Goal: Find specific page/section: Find specific page/section

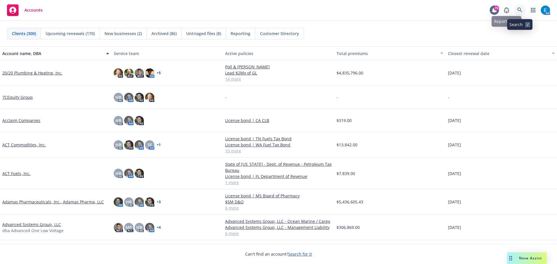
click at [517, 11] on icon at bounding box center [519, 10] width 5 height 5
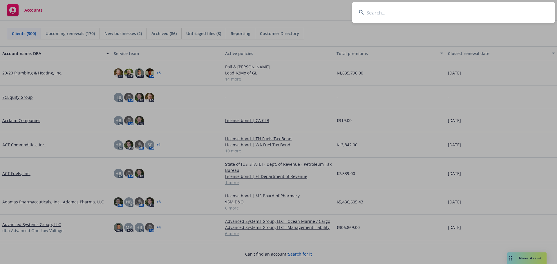
drag, startPoint x: 452, startPoint y: 15, endPoint x: 448, endPoint y: 11, distance: 5.3
click at [451, 15] on input at bounding box center [453, 12] width 203 height 21
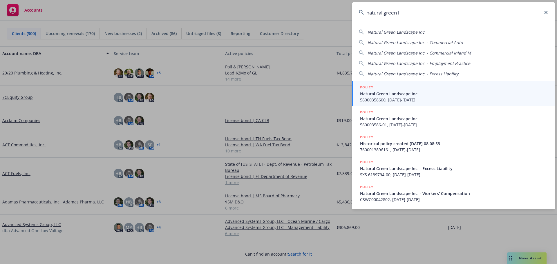
click at [393, 32] on span "Natural Green Landscape Inc." at bounding box center [396, 32] width 58 height 6
type input "Natural Green Landscape Inc."
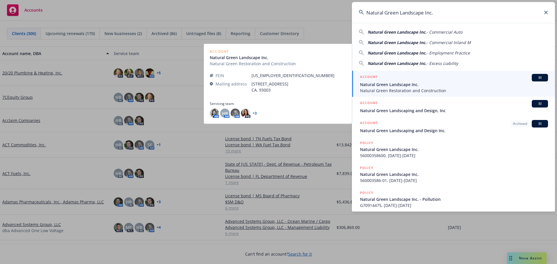
click at [405, 85] on span "Natural Green Landscape Inc." at bounding box center [454, 84] width 188 height 6
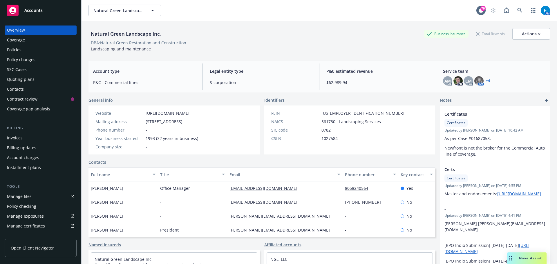
drag, startPoint x: 14, startPoint y: 48, endPoint x: 130, endPoint y: 49, distance: 116.0
click at [14, 48] on div "Policies" at bounding box center [14, 49] width 14 height 9
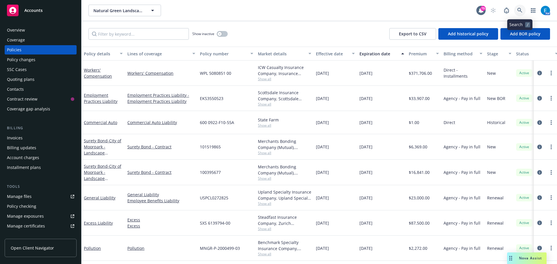
click at [521, 11] on icon at bounding box center [519, 10] width 5 height 5
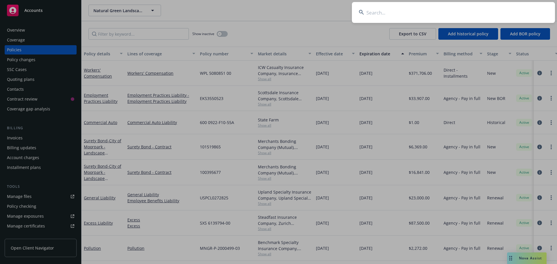
click at [508, 10] on input at bounding box center [453, 12] width 203 height 21
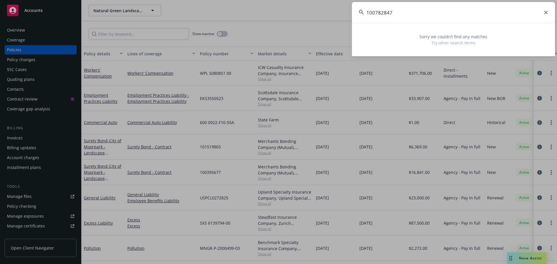
type input "100782847"
click at [545, 12] on icon at bounding box center [545, 12] width 3 height 3
